Goal: Task Accomplishment & Management: Manage account settings

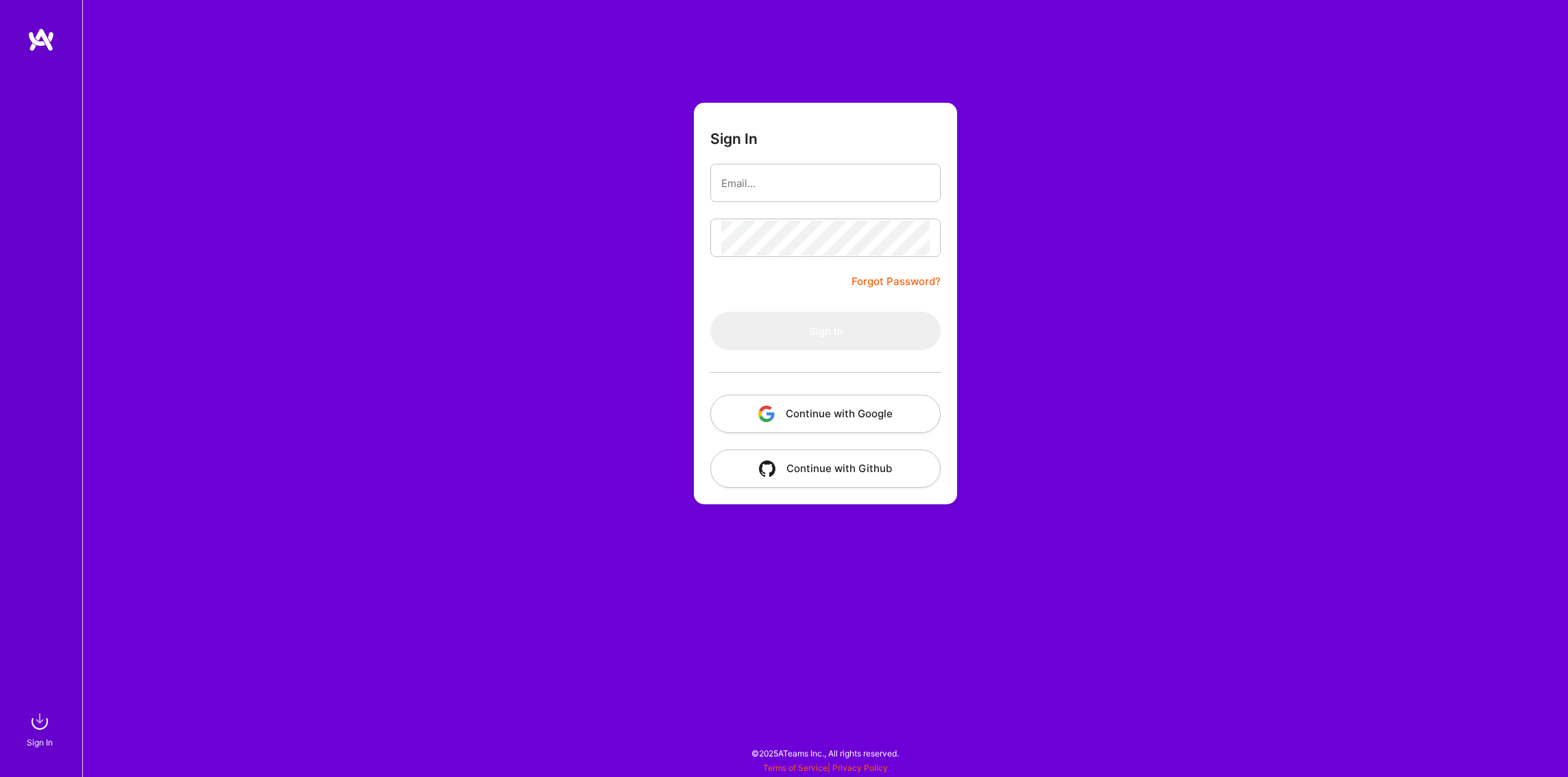
click at [801, 180] on input "email" at bounding box center [826, 183] width 208 height 35
click at [0, 770] on com-1password-button at bounding box center [0, 770] width 0 height 0
click at [768, 185] on input "email" at bounding box center [826, 183] width 208 height 35
paste input "[EMAIL_ADDRESS][DOMAIN_NAME]"
type input "[EMAIL_ADDRESS][DOMAIN_NAME]"
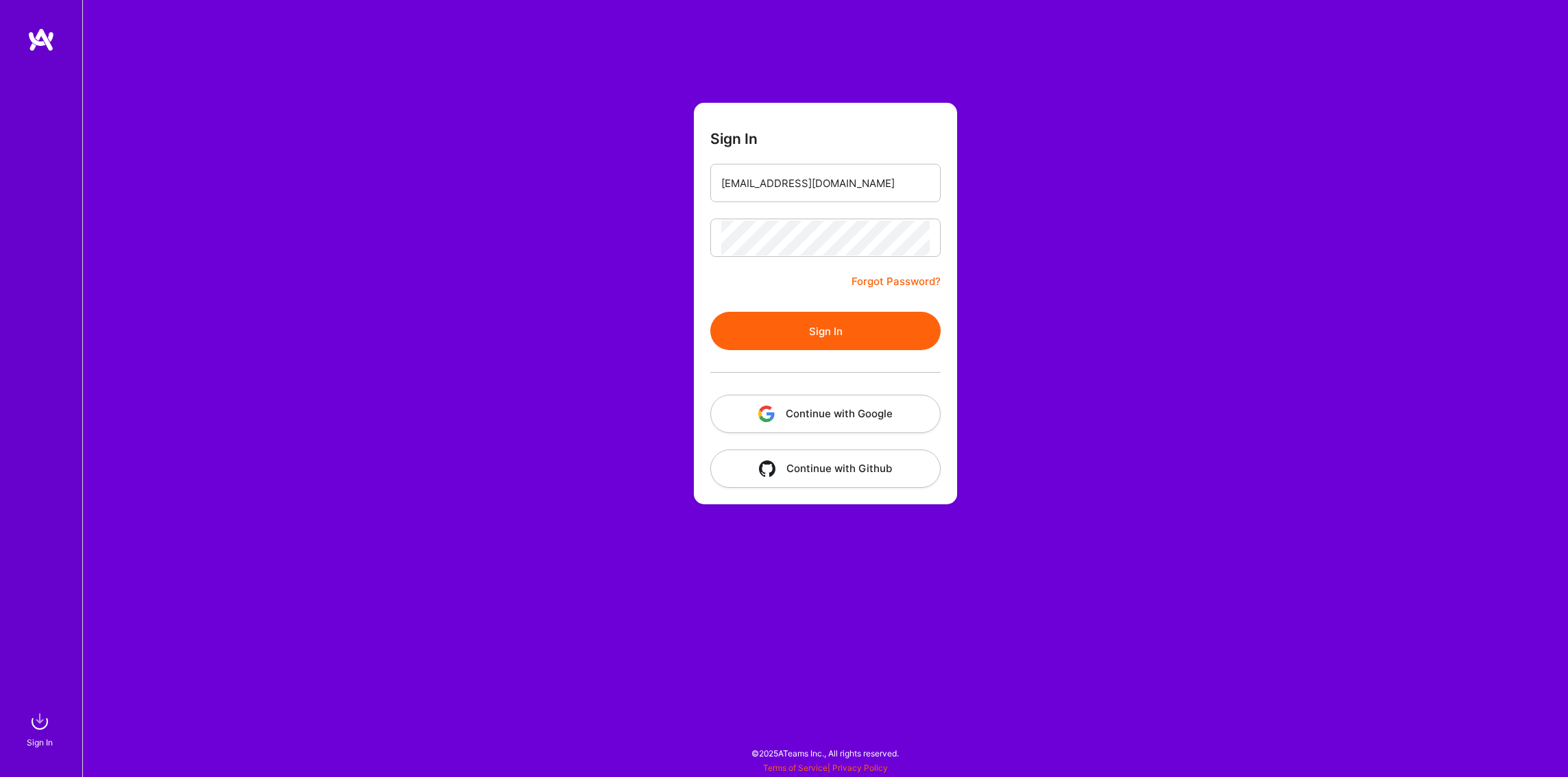
click at [794, 322] on button "Sign In" at bounding box center [825, 330] width 230 height 38
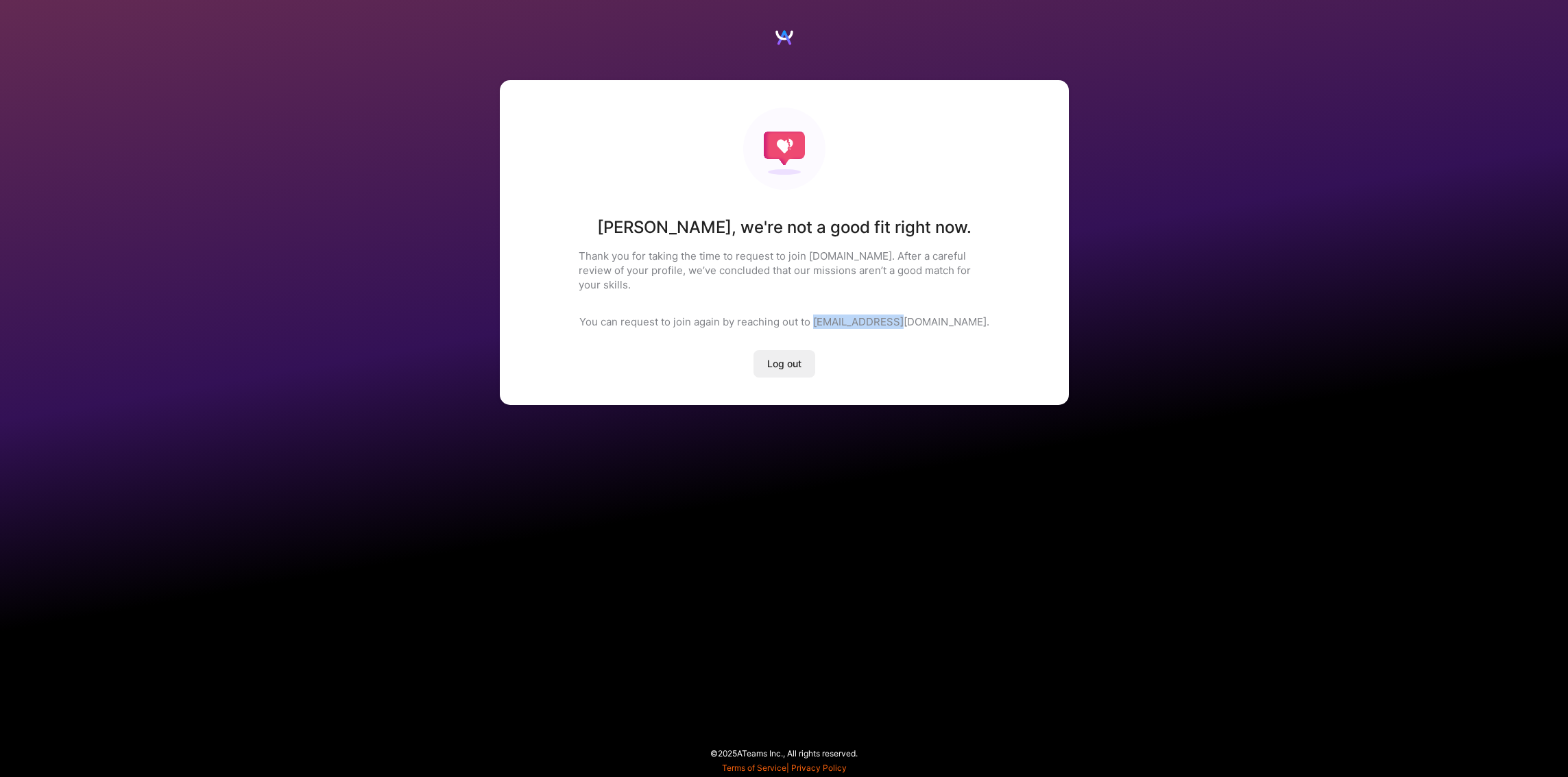
drag, startPoint x: 861, startPoint y: 310, endPoint x: 938, endPoint y: 315, distance: 77.2
click at [938, 315] on div "[PERSON_NAME] , we're not a good fit right now. Thank you for taking the time t…" at bounding box center [784, 242] width 569 height 325
drag, startPoint x: 861, startPoint y: 310, endPoint x: 938, endPoint y: 314, distance: 77.1
click at [938, 315] on p "You can request to join again by reaching out to [EMAIL_ADDRESS][DOMAIN_NAME]." at bounding box center [784, 322] width 410 height 15
